Goal: Transaction & Acquisition: Book appointment/travel/reservation

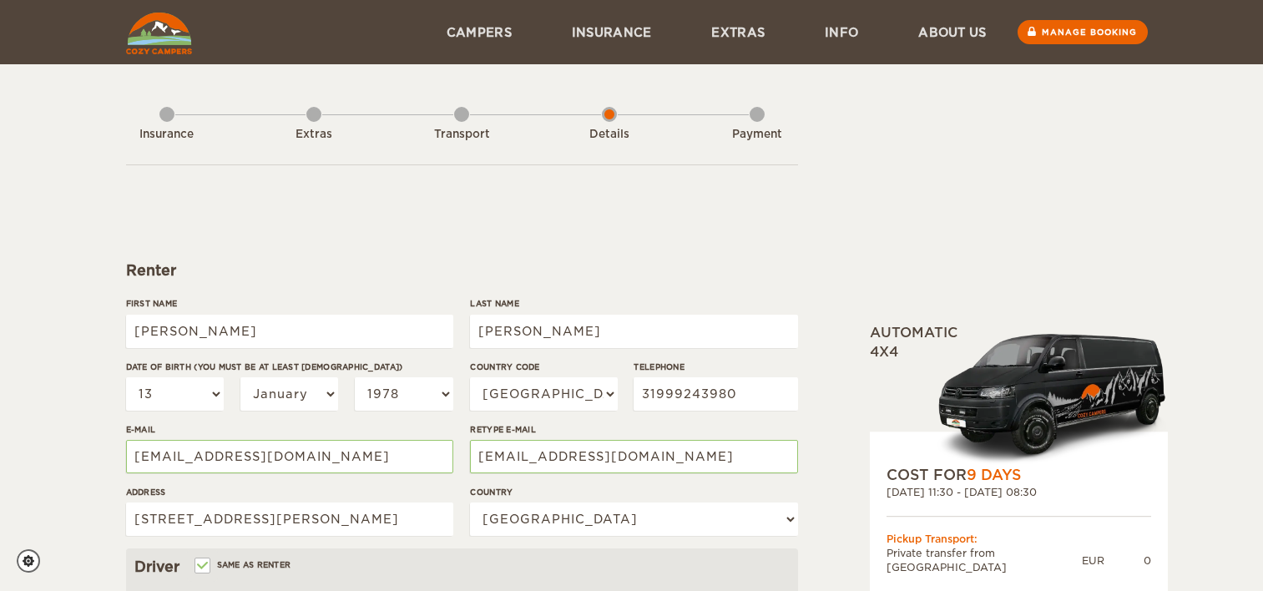
select select "13"
select select "1978"
select select "55"
select select "29"
select select "13"
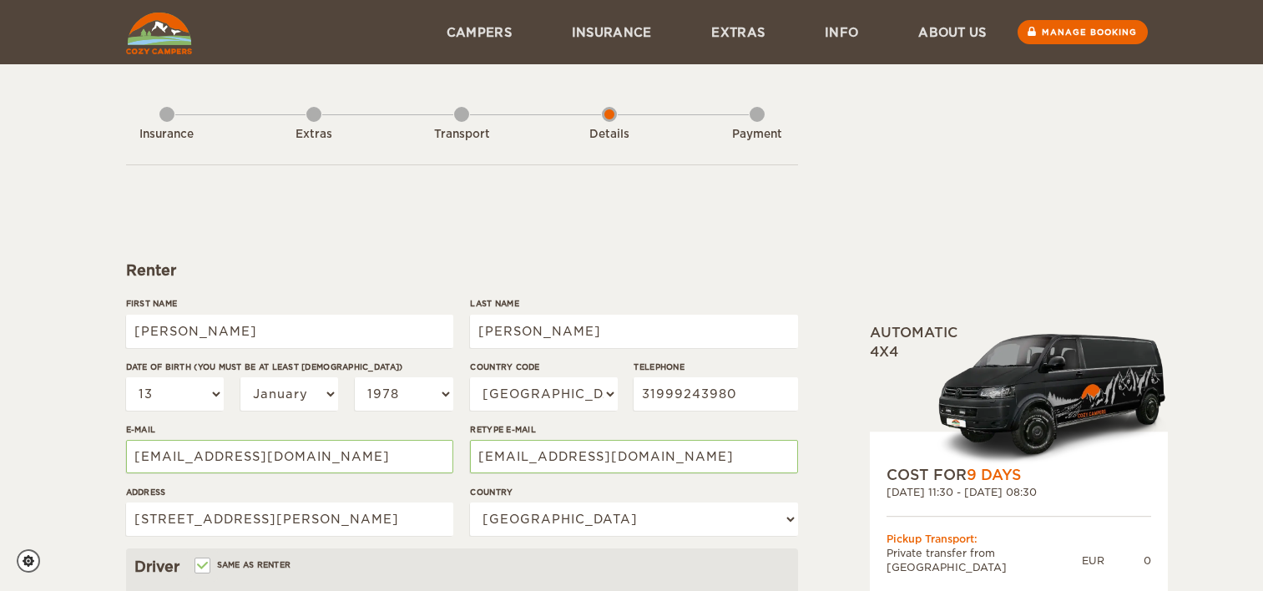
select select "1978"
select select "2"
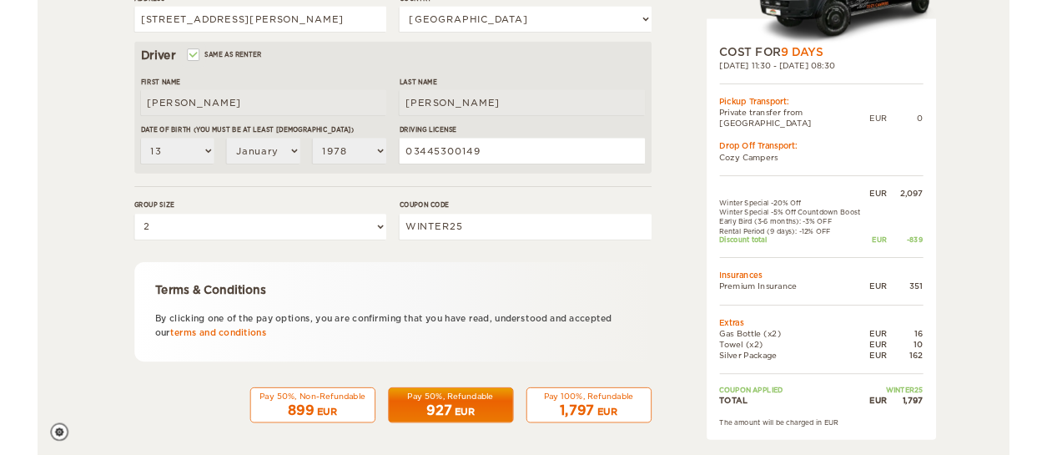
scroll to position [493, 0]
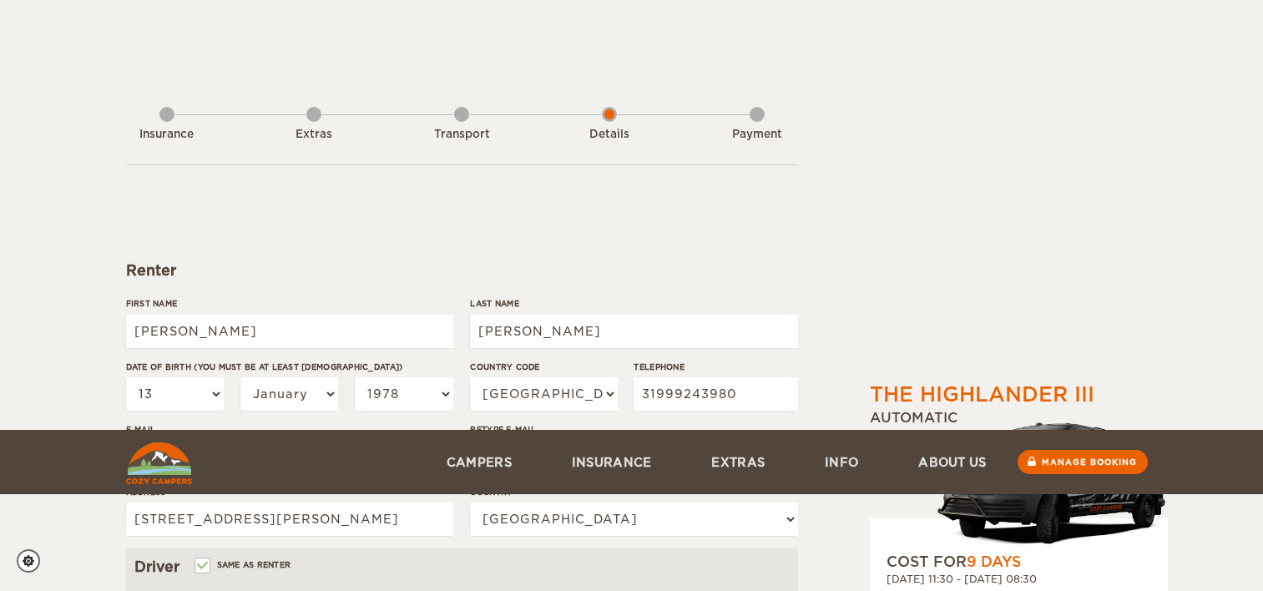
select select "13"
select select "1978"
select select "55"
select select "29"
select select "13"
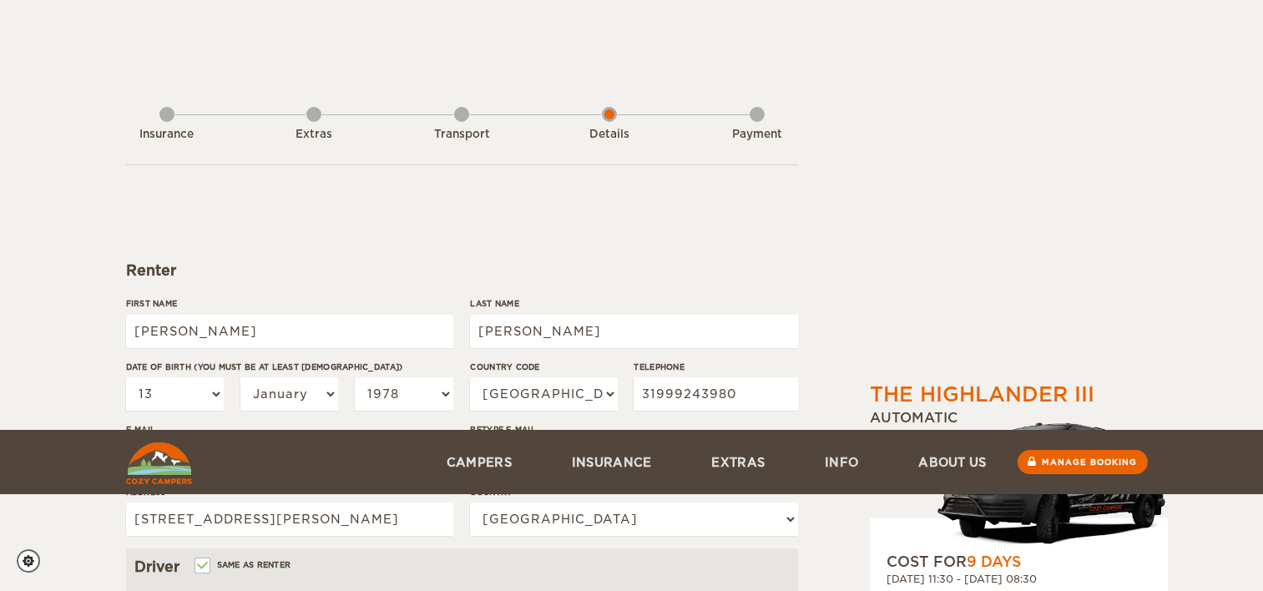
select select "1978"
